Goal: Information Seeking & Learning: Learn about a topic

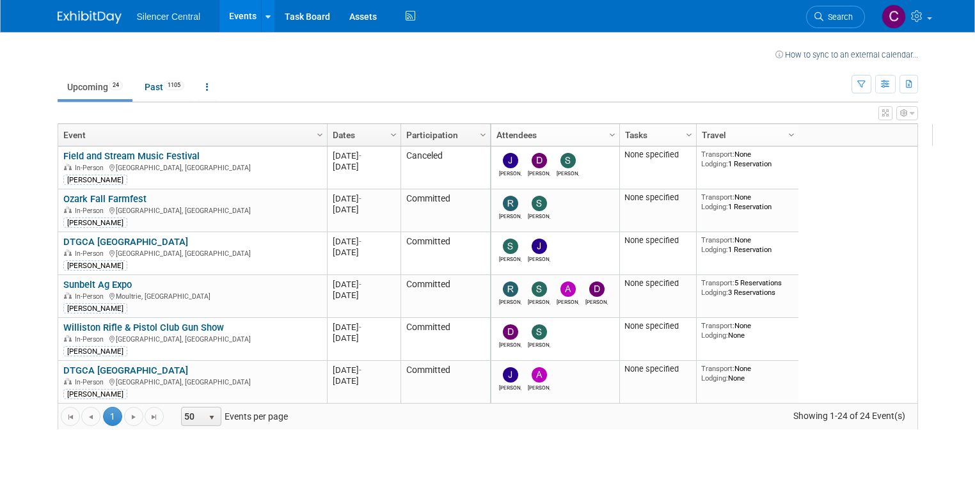
click at [159, 72] on td "Upcoming 24 Past 1105 All Events 1129 Past and Upcoming Grouped Annually Events…" at bounding box center [455, 82] width 794 height 42
click at [135, 91] on link "Past 1105" at bounding box center [164, 87] width 59 height 24
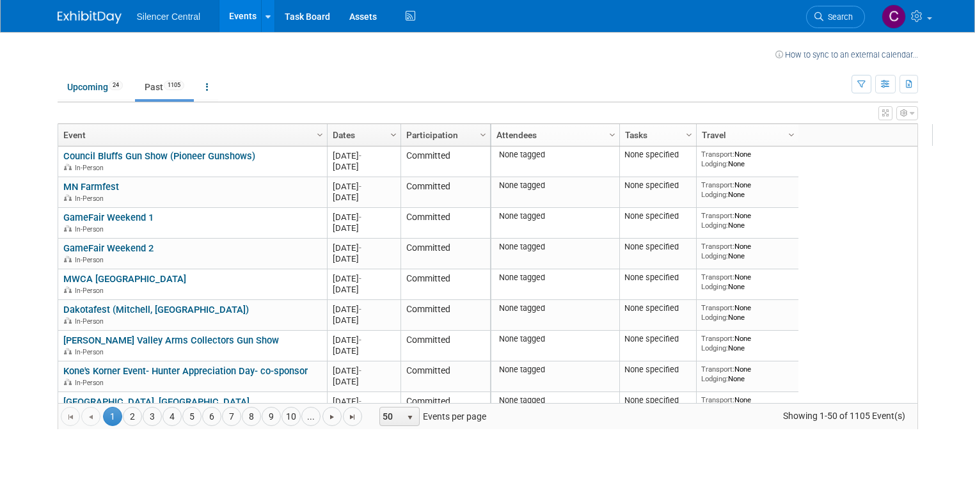
click at [388, 132] on span "Column Settings" at bounding box center [393, 135] width 10 height 10
click at [414, 171] on span "Sort Descending" at bounding box center [427, 174] width 102 height 20
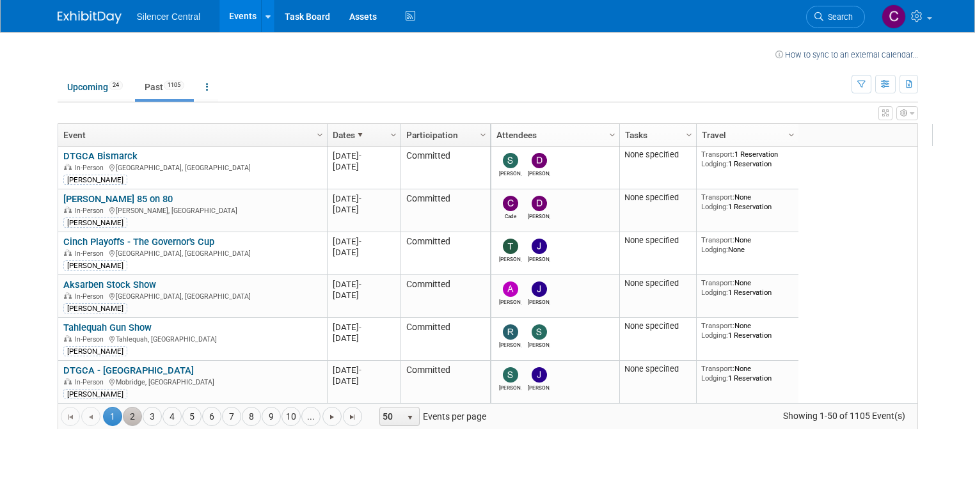
click at [123, 415] on link "2" at bounding box center [132, 416] width 19 height 19
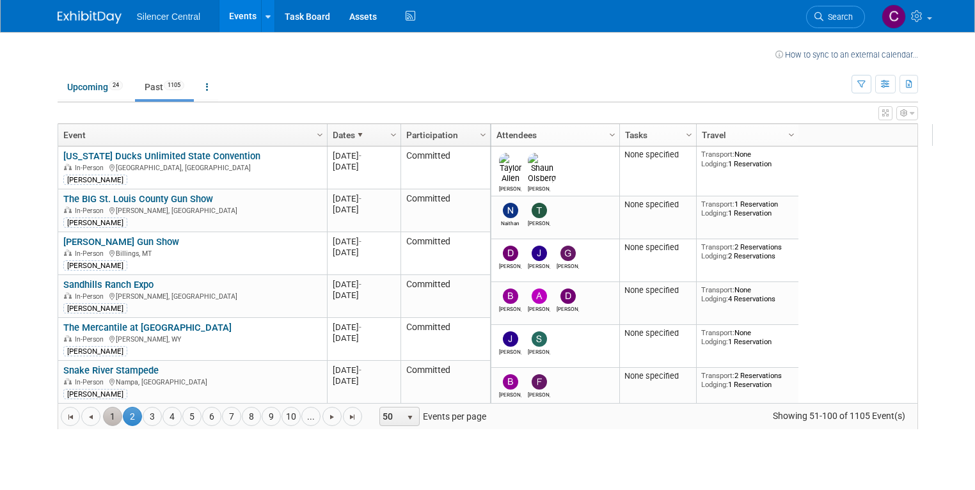
click at [105, 414] on link "1" at bounding box center [112, 416] width 19 height 19
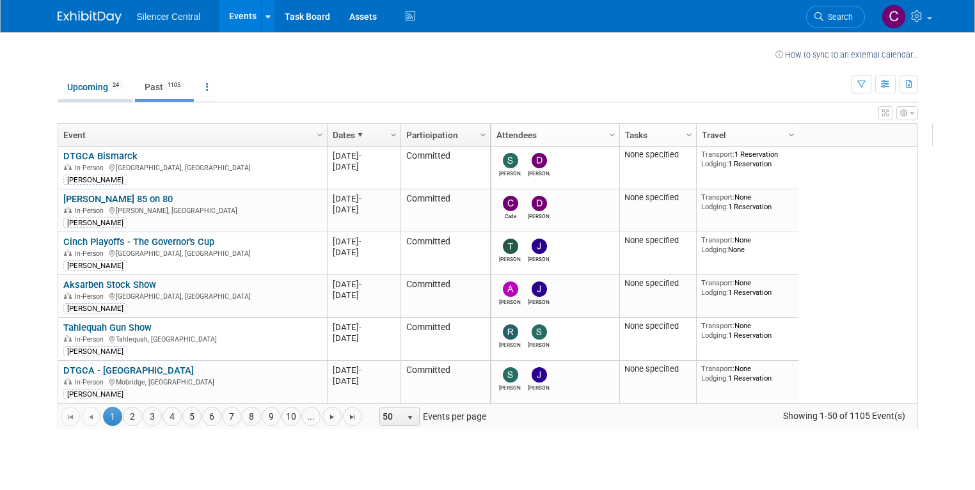
click at [87, 85] on link "Upcoming 24" at bounding box center [95, 87] width 75 height 24
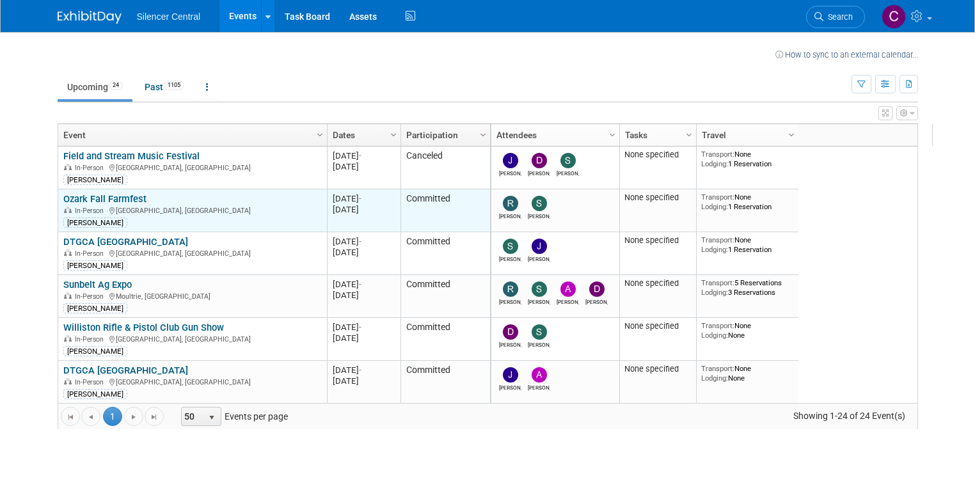
click at [117, 196] on link "Ozark Fall Farmfest" at bounding box center [104, 199] width 83 height 12
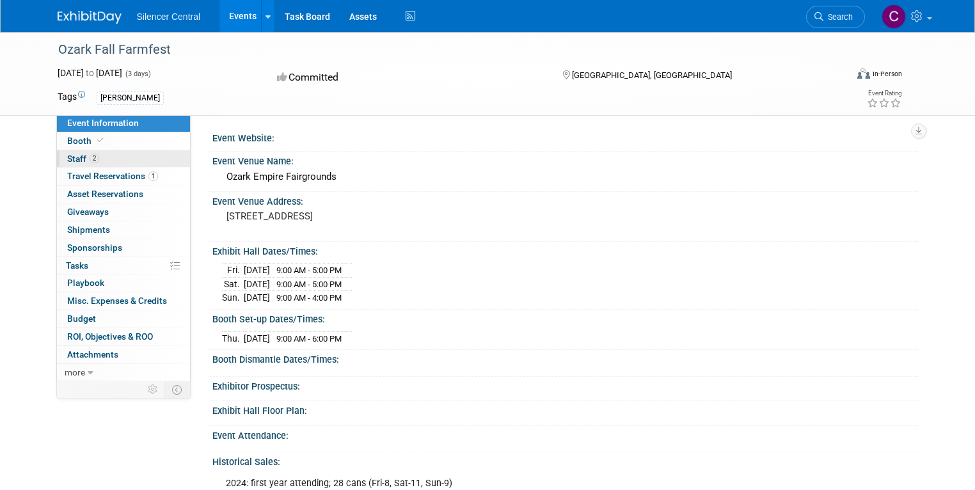
click at [70, 157] on span "Staff 2" at bounding box center [83, 159] width 32 height 10
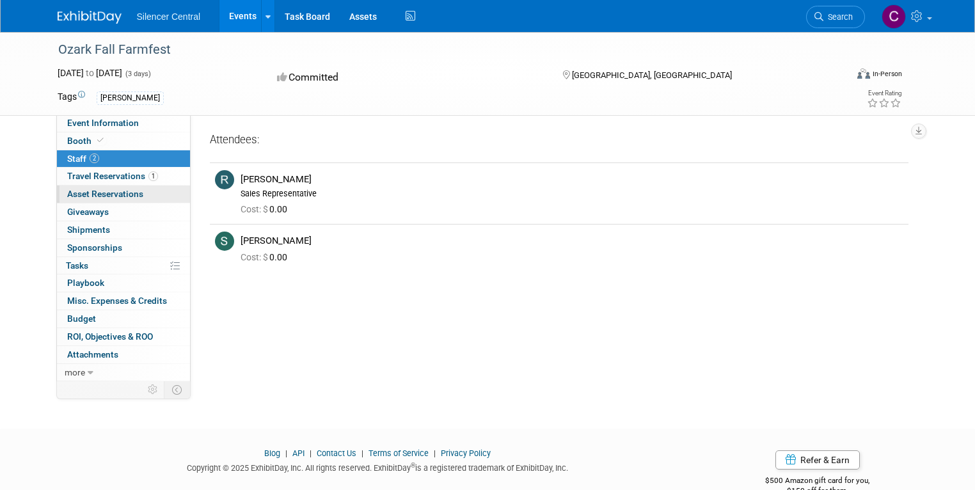
click at [116, 193] on span "Asset Reservations 0" at bounding box center [105, 194] width 76 height 10
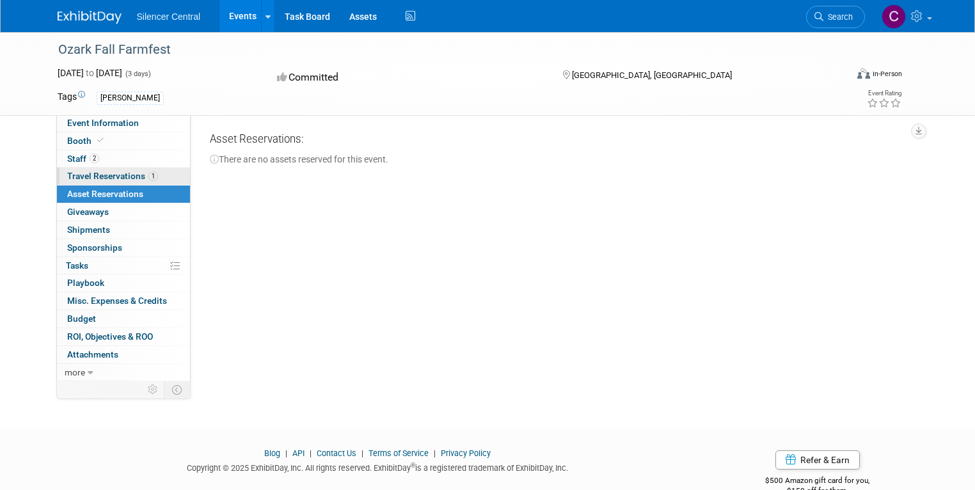
click at [113, 177] on span "Travel Reservations 1" at bounding box center [112, 176] width 91 height 10
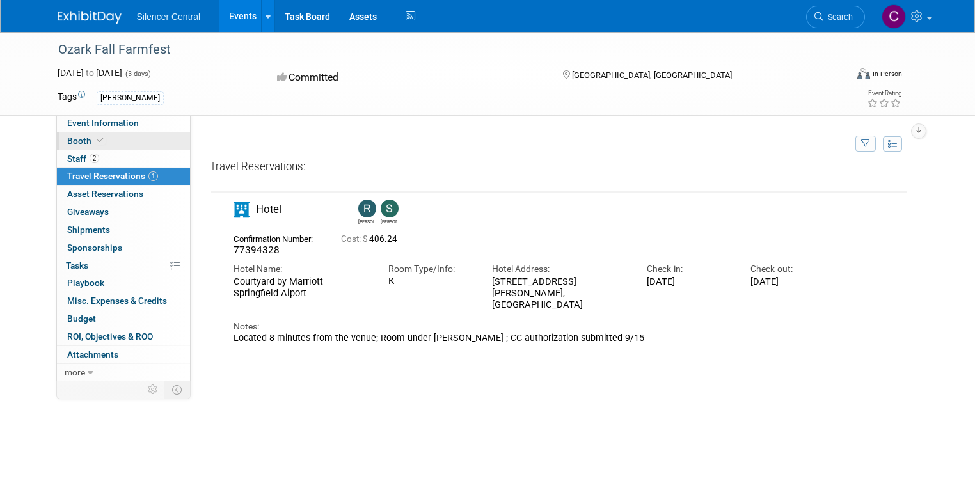
click at [93, 143] on link "Booth" at bounding box center [123, 140] width 133 height 17
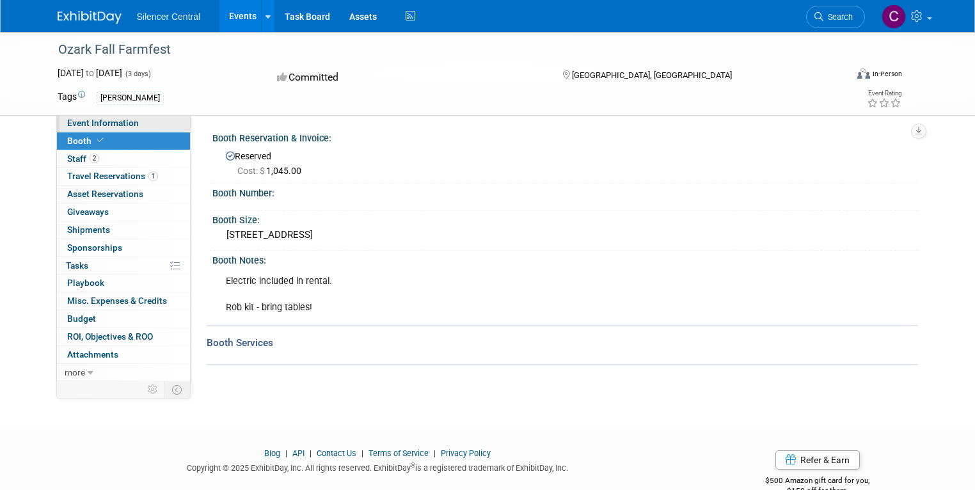
click at [115, 123] on span "Event Information" at bounding box center [103, 123] width 72 height 10
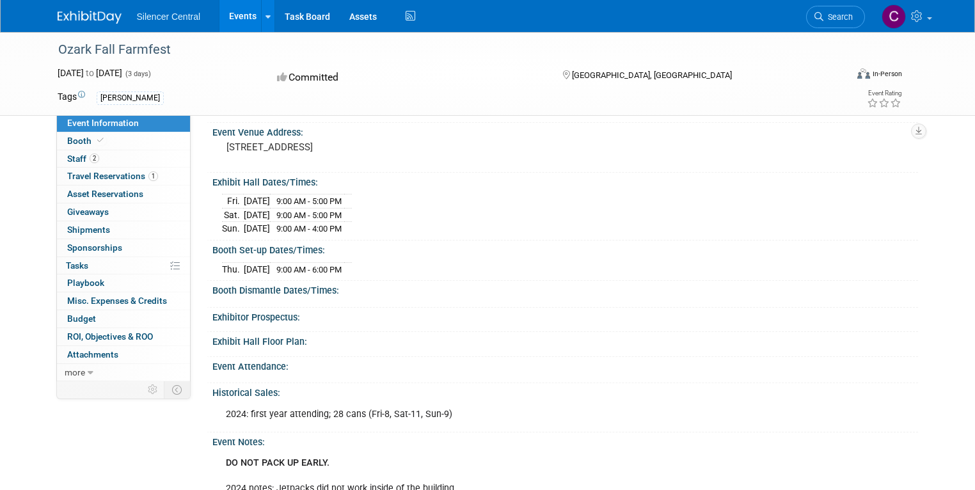
scroll to position [51, 0]
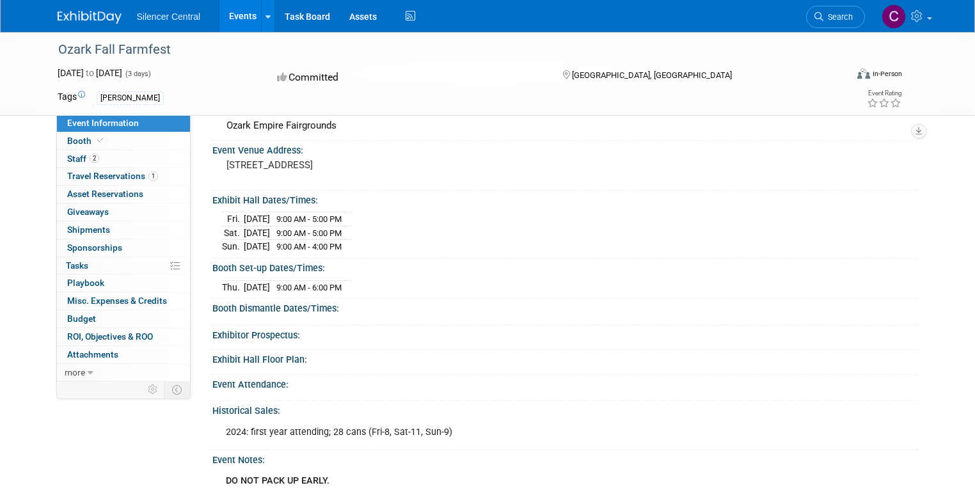
click at [235, 15] on link "Events" at bounding box center [242, 16] width 47 height 32
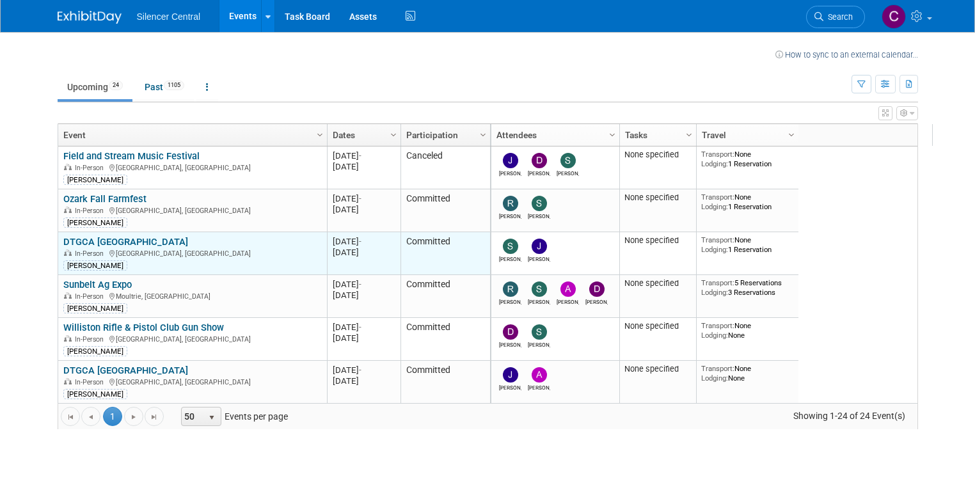
click at [104, 241] on link "DTGCA [GEOGRAPHIC_DATA]" at bounding box center [125, 242] width 125 height 12
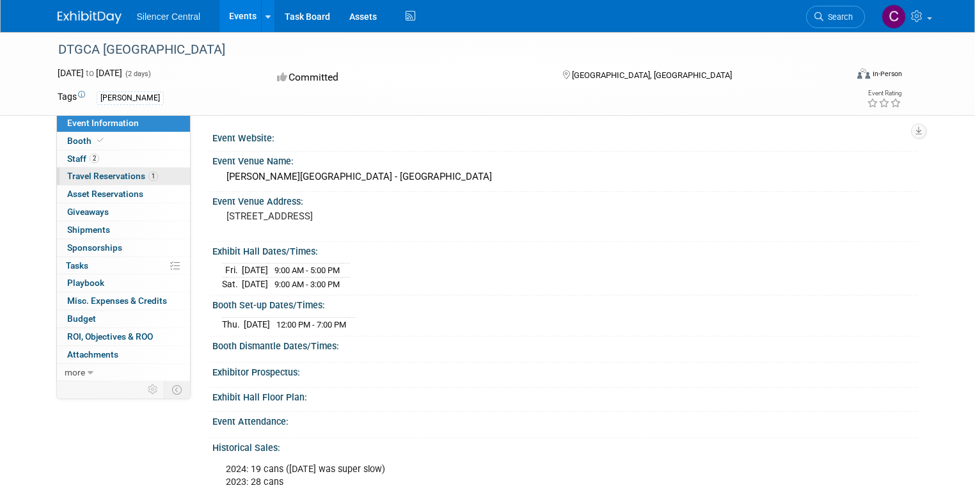
click at [88, 172] on span "Travel Reservations 1" at bounding box center [112, 176] width 91 height 10
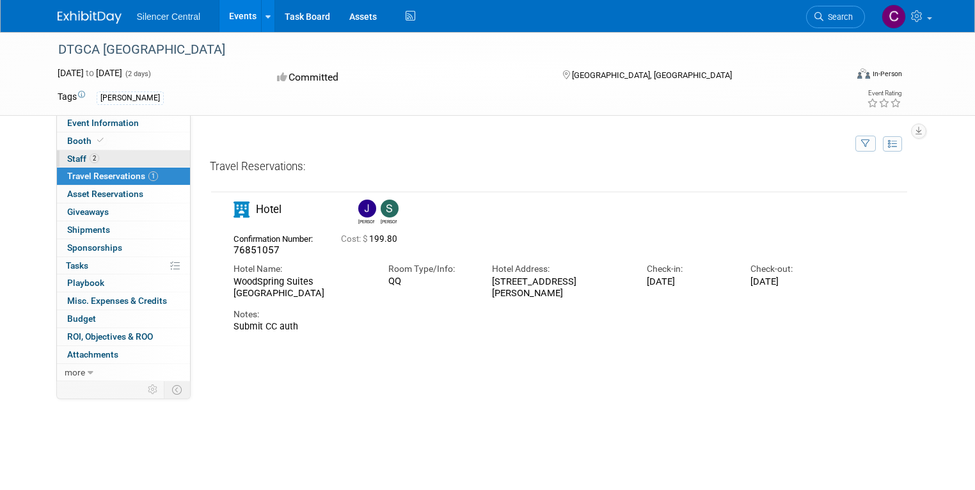
click at [74, 156] on span "Staff 2" at bounding box center [83, 159] width 32 height 10
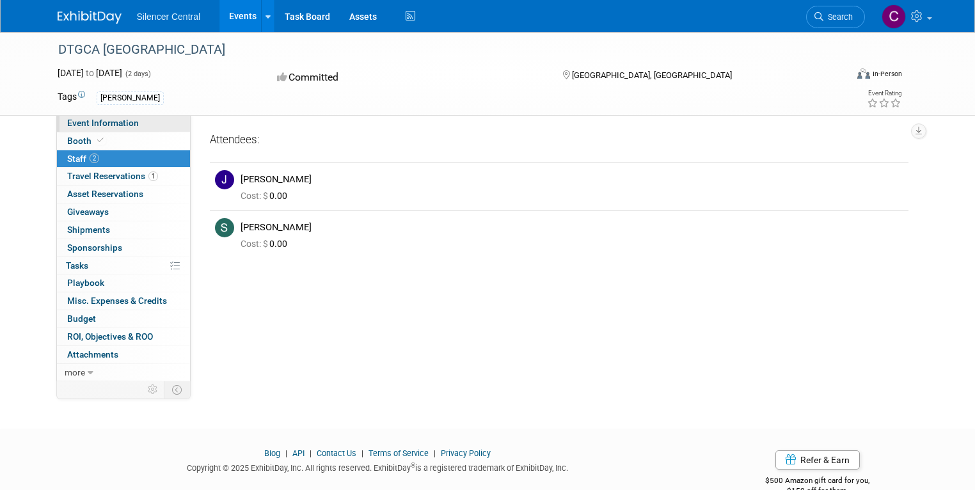
click at [102, 125] on span "Event Information" at bounding box center [103, 123] width 72 height 10
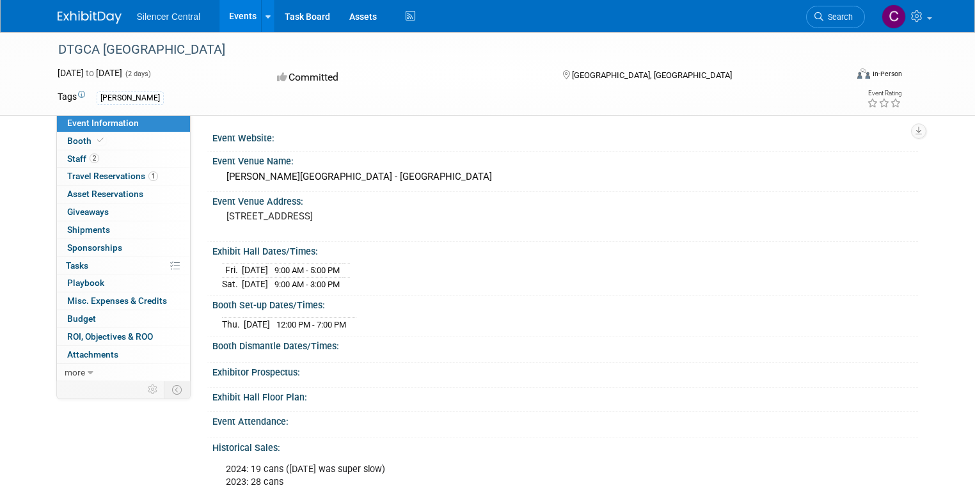
click at [228, 17] on link "Events" at bounding box center [242, 16] width 47 height 32
